Goal: Find specific page/section: Find specific page/section

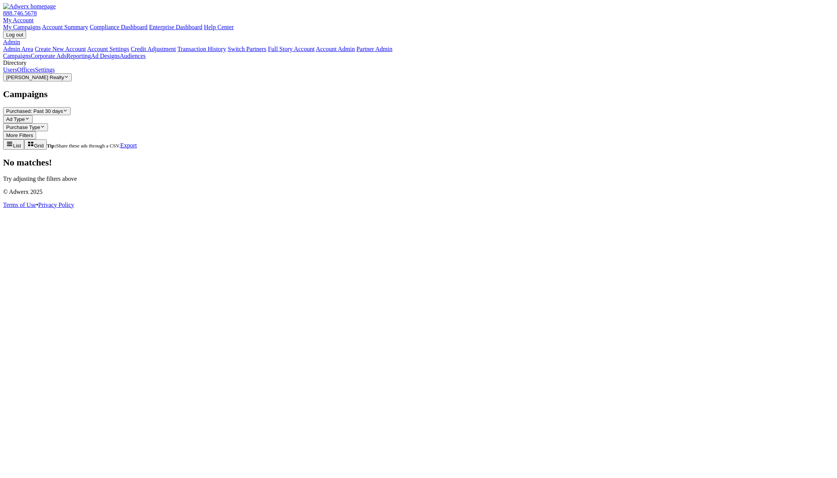
click at [59, 80] on span "[PERSON_NAME] Realty" at bounding box center [35, 77] width 58 height 6
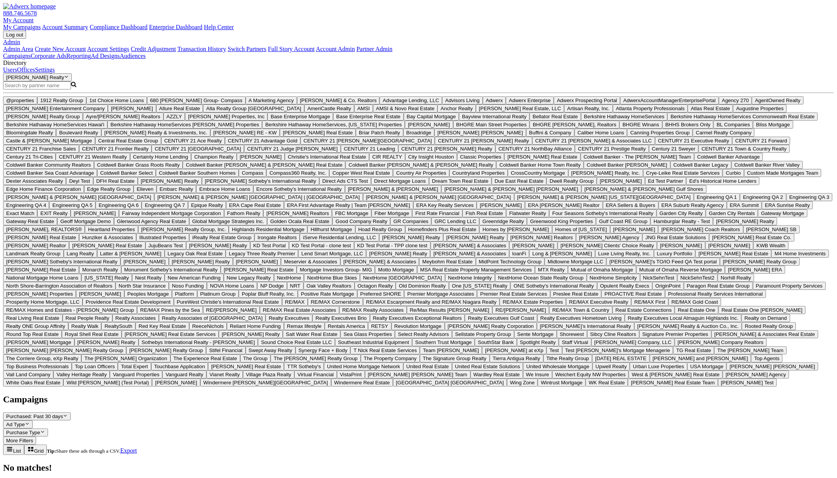
click at [51, 89] on input "Search Magnifying Glass" at bounding box center [37, 85] width 68 height 8
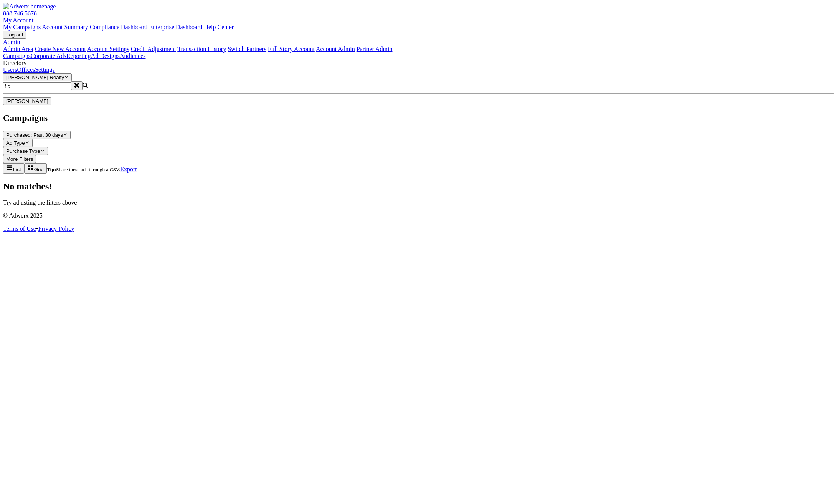
type input "f.c"
click at [42, 104] on span "F.C. Tucker Emge" at bounding box center [27, 101] width 42 height 6
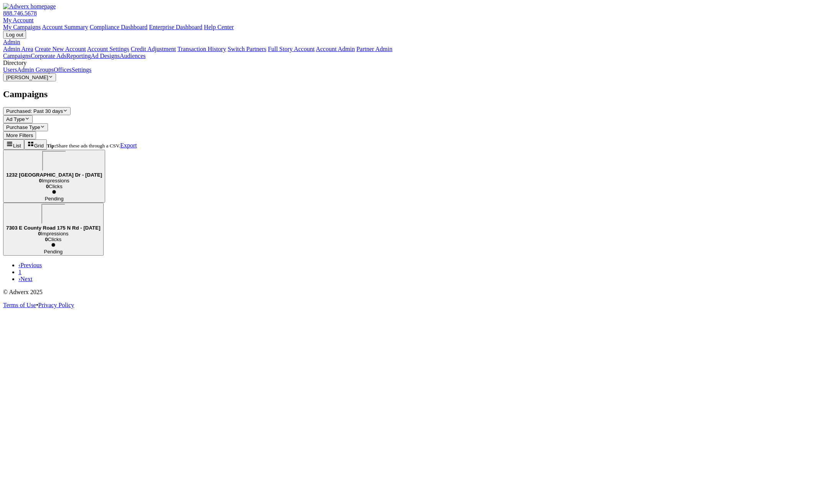
click at [44, 73] on link "Admin Groups" at bounding box center [35, 69] width 37 height 7
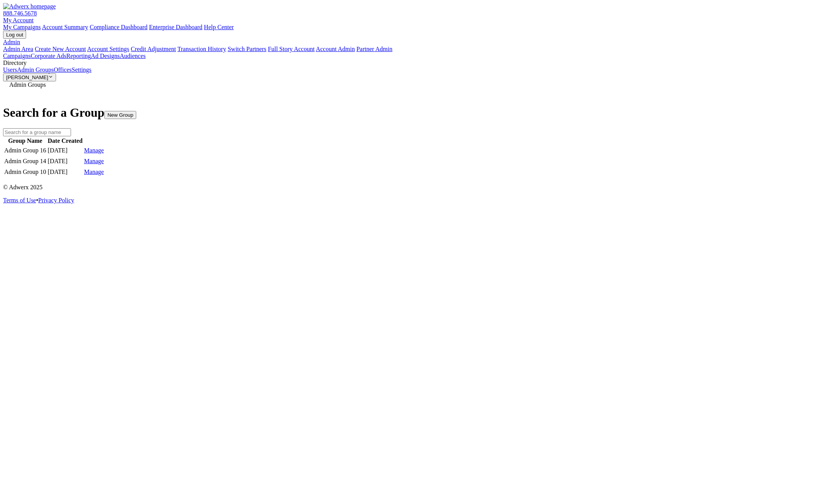
click at [104, 147] on link "Manage" at bounding box center [94, 150] width 20 height 7
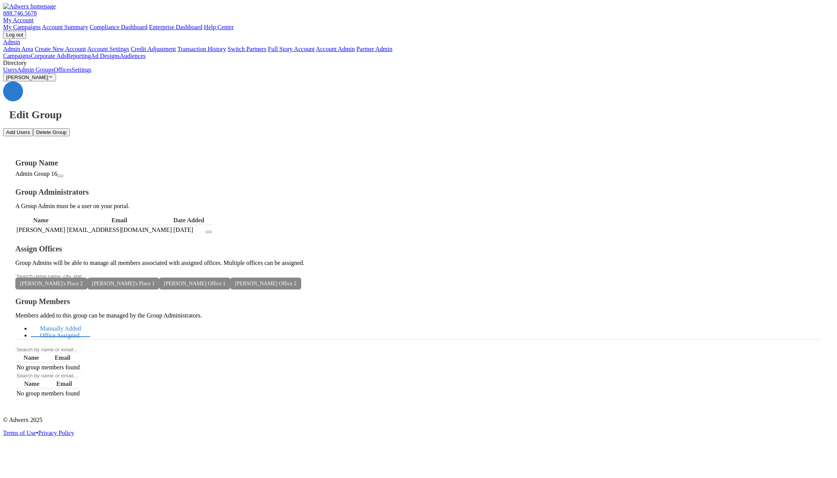
click at [89, 327] on link "Office Assigned" at bounding box center [60, 335] width 58 height 16
